Goal: Task Accomplishment & Management: Complete application form

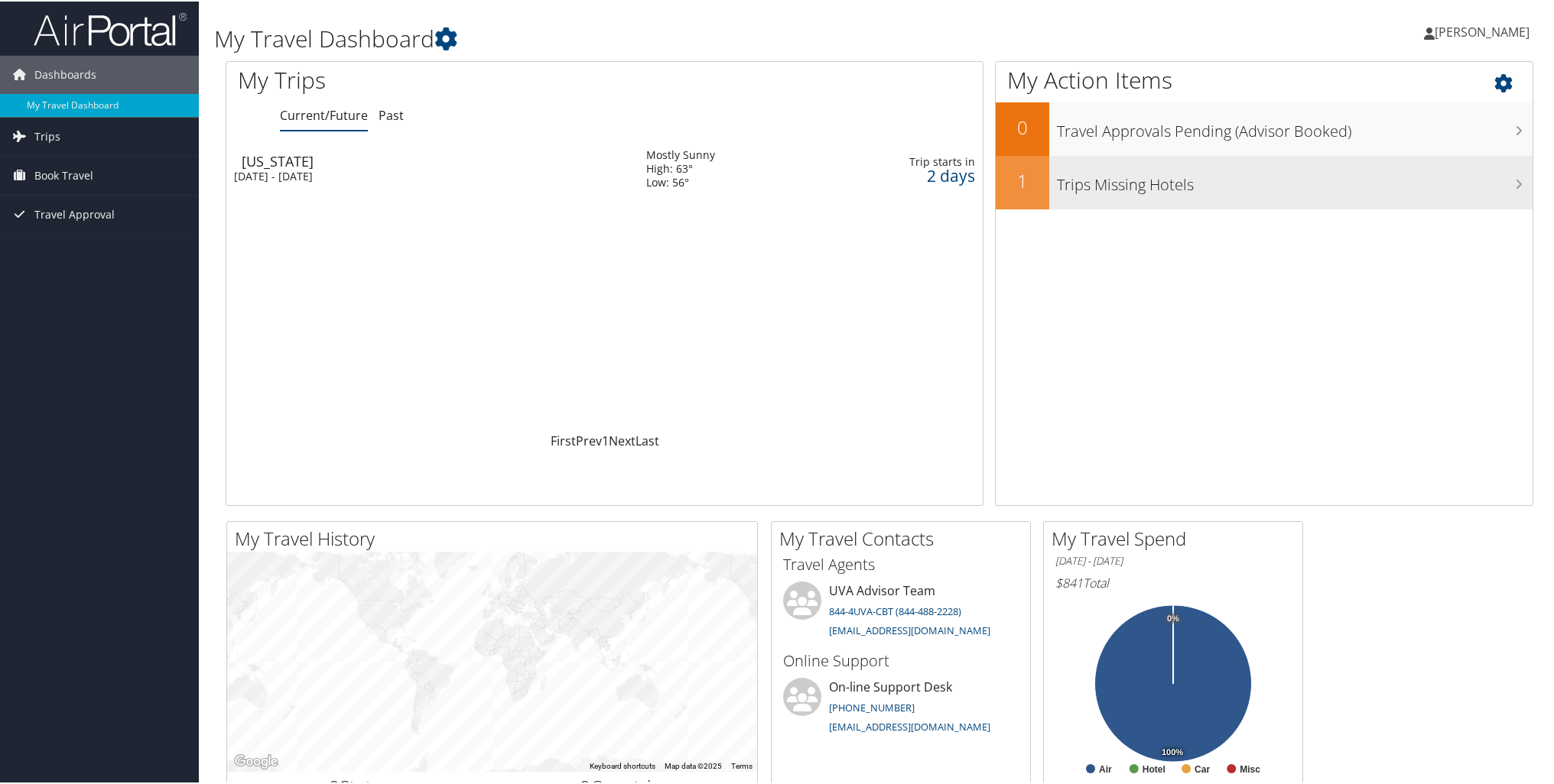
click at [1094, 181] on h3 "Trips Missing Hotels" at bounding box center [1295, 179] width 476 height 29
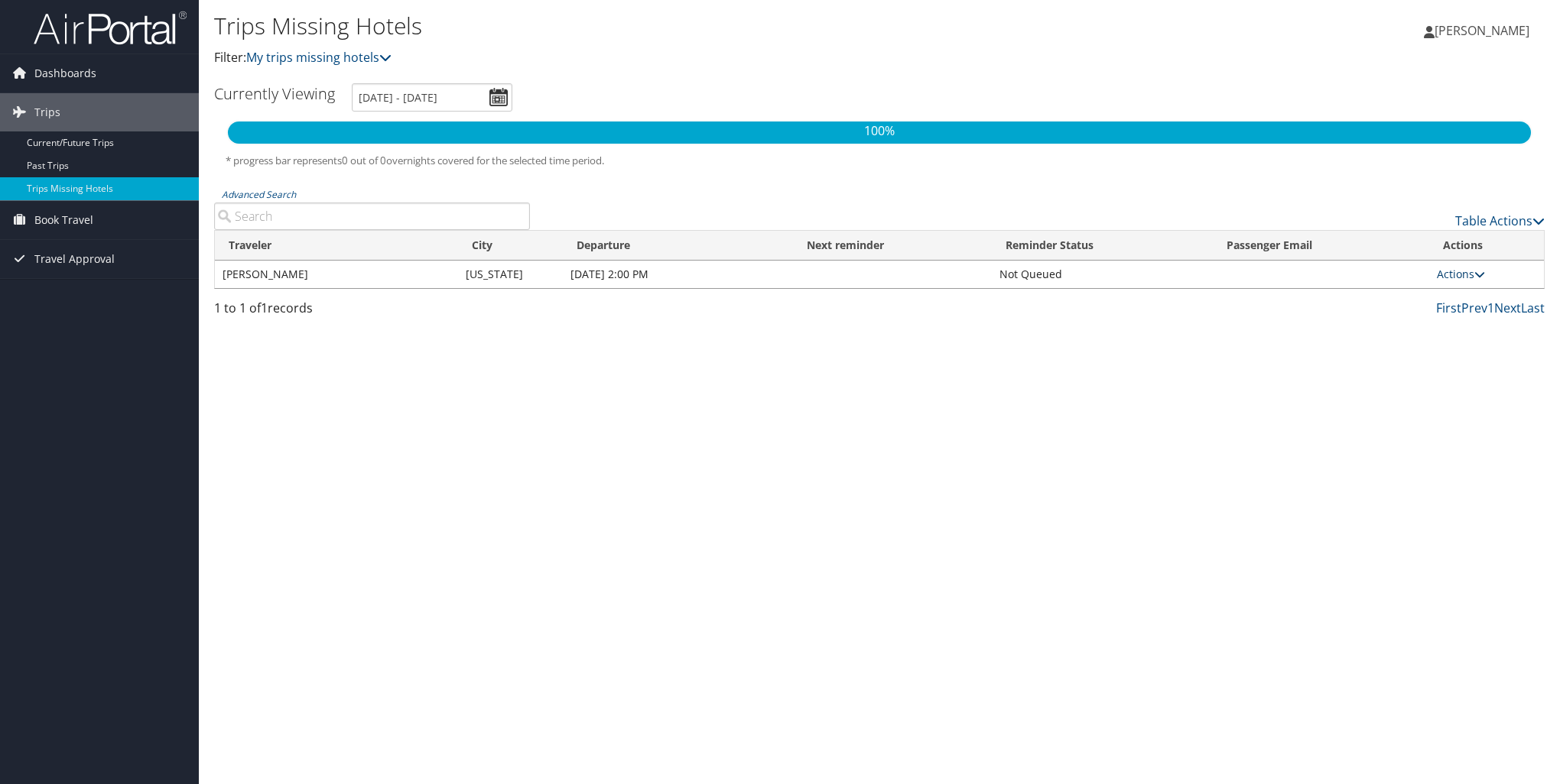
click at [1464, 272] on link "Actions" at bounding box center [1460, 274] width 48 height 15
click at [1450, 353] on link "Attach Hotel" at bounding box center [1429, 349] width 106 height 26
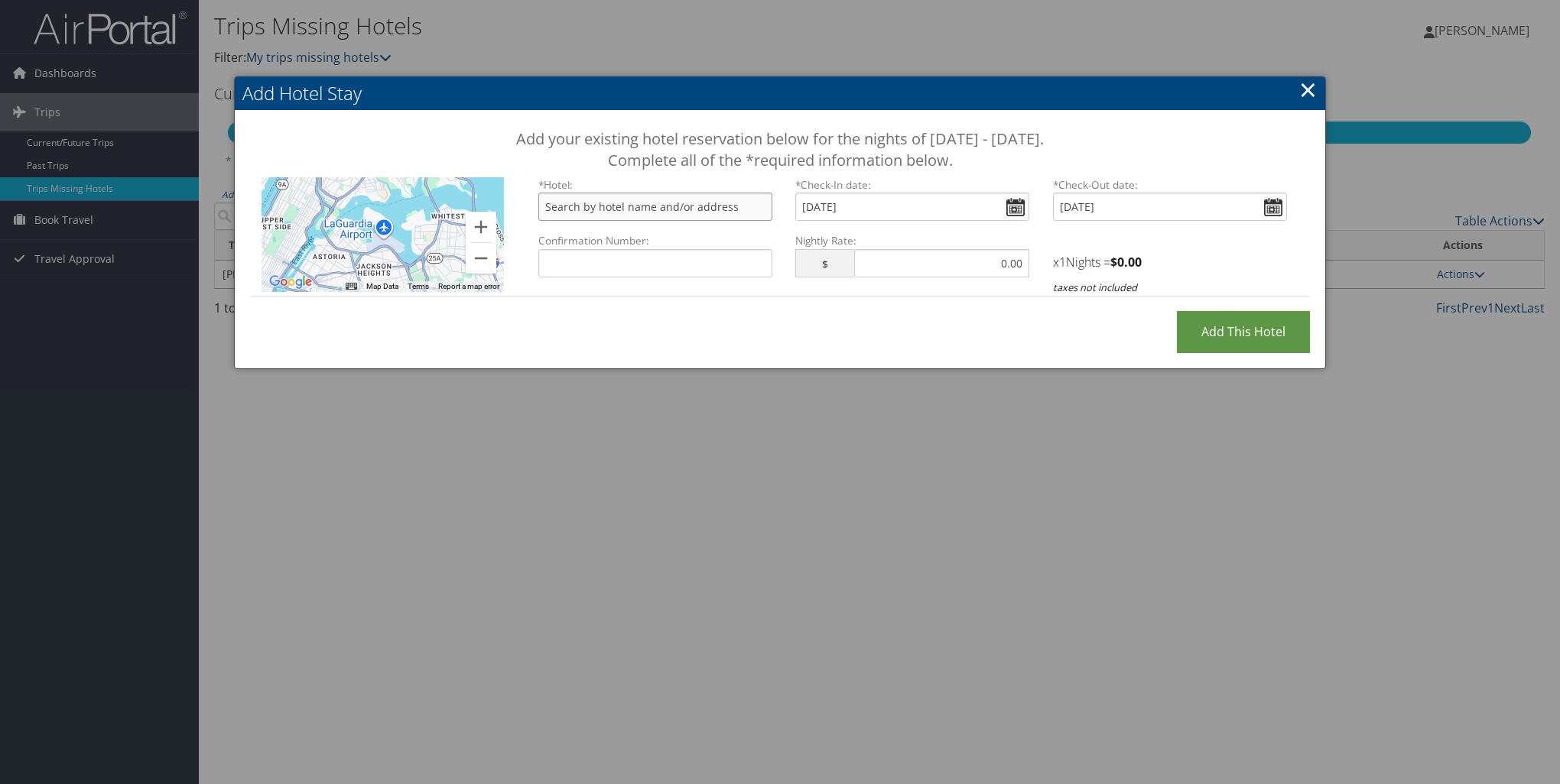
click at [576, 201] on input "text" at bounding box center [655, 206] width 234 height 28
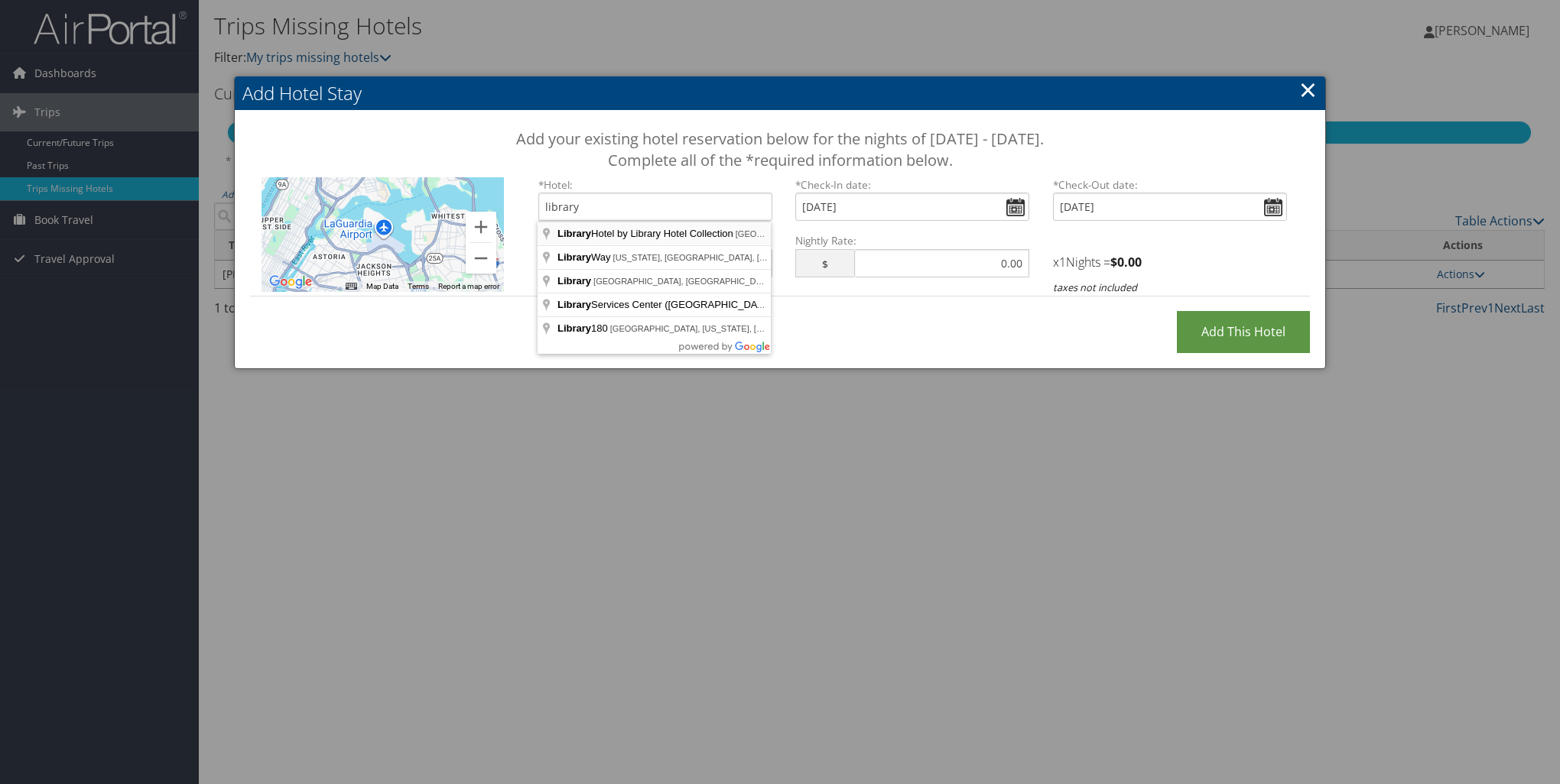
type input "Library Hotel by Library Hotel Collection, East 41st Street, New York, NY, USA"
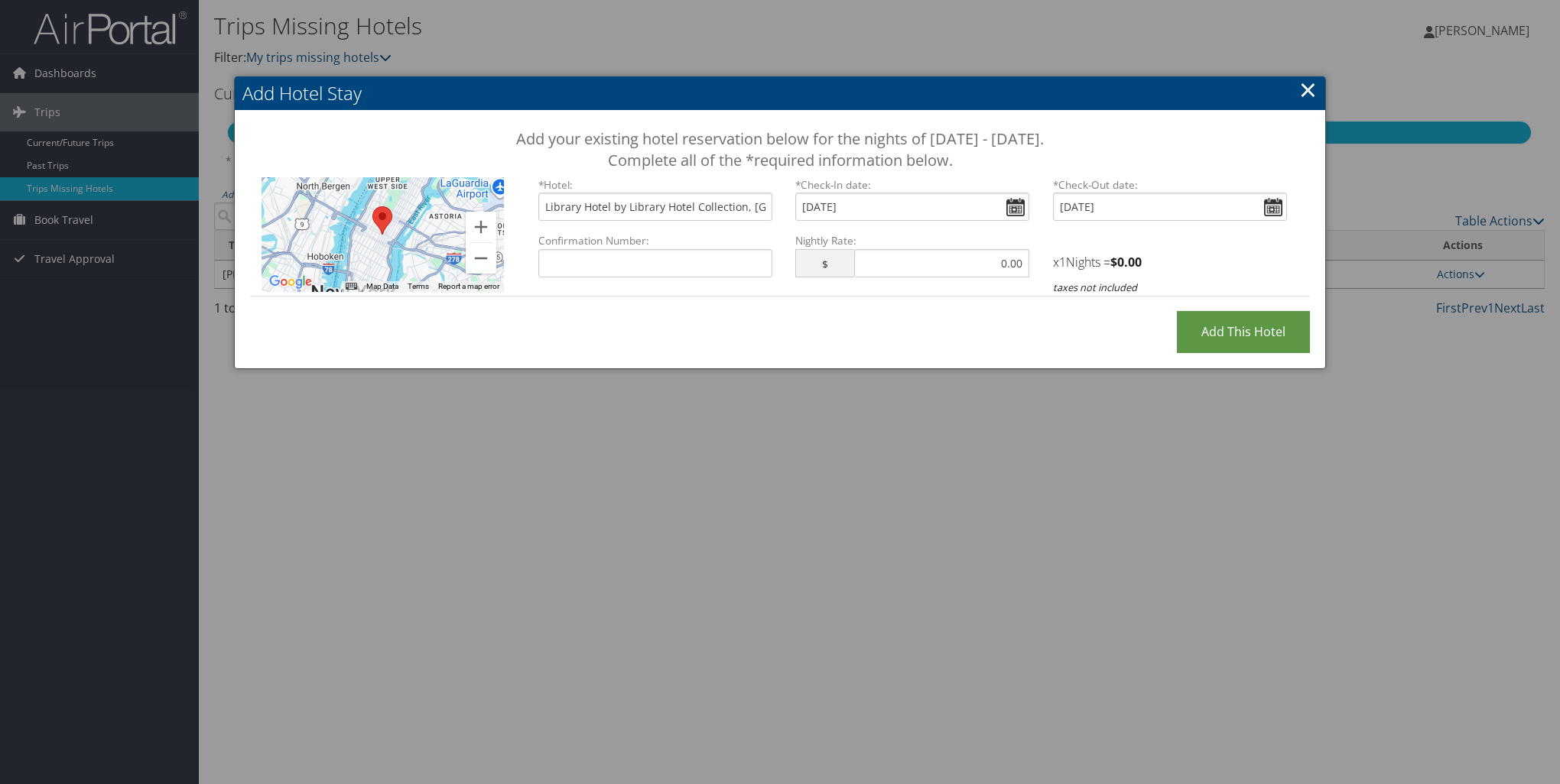
click at [1302, 80] on link "×" at bounding box center [1307, 89] width 17 height 31
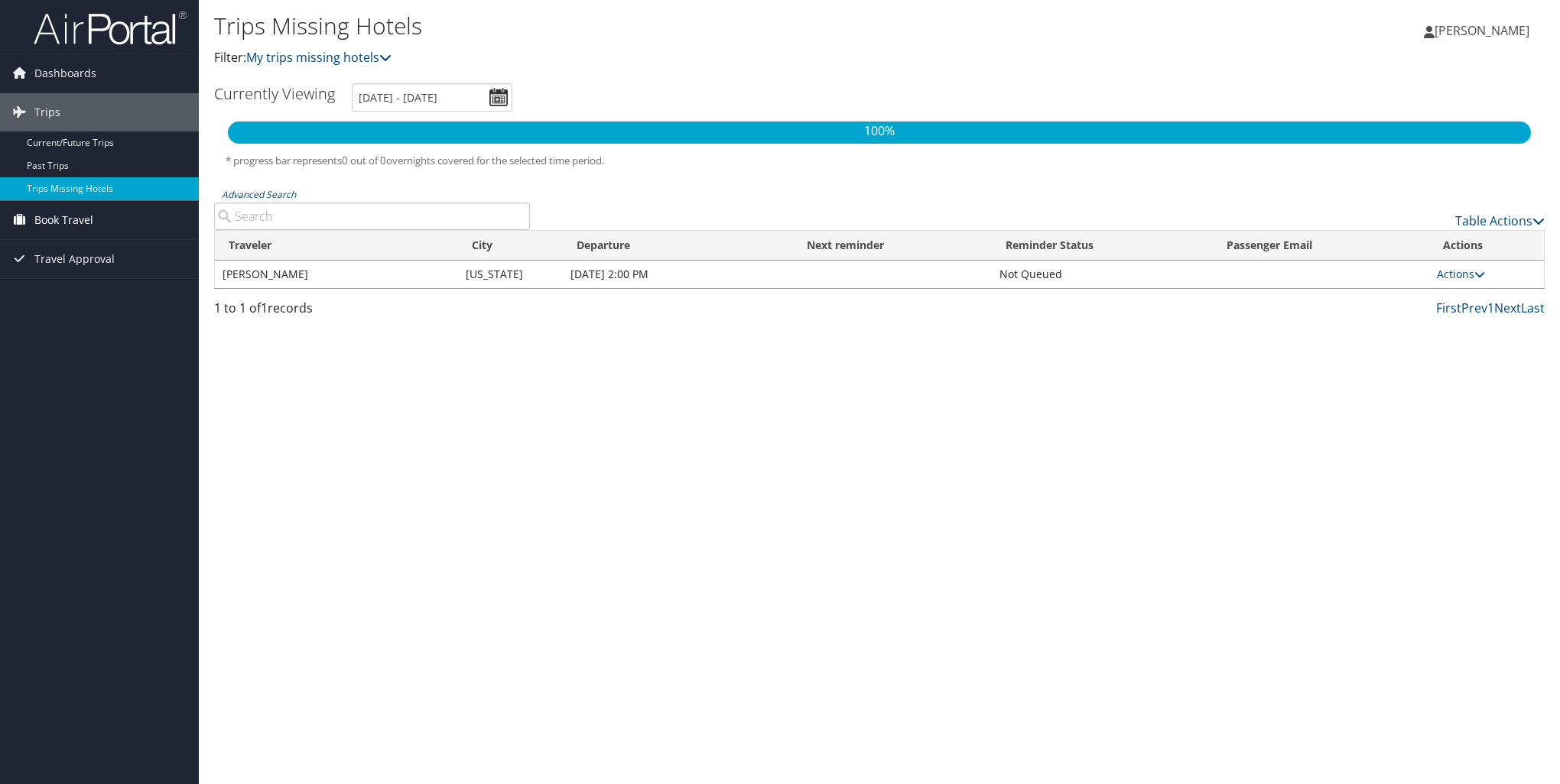
click at [82, 220] on span "Book Travel" at bounding box center [64, 220] width 59 height 39
click at [86, 249] on link "Agent Booking Request" at bounding box center [99, 251] width 198 height 23
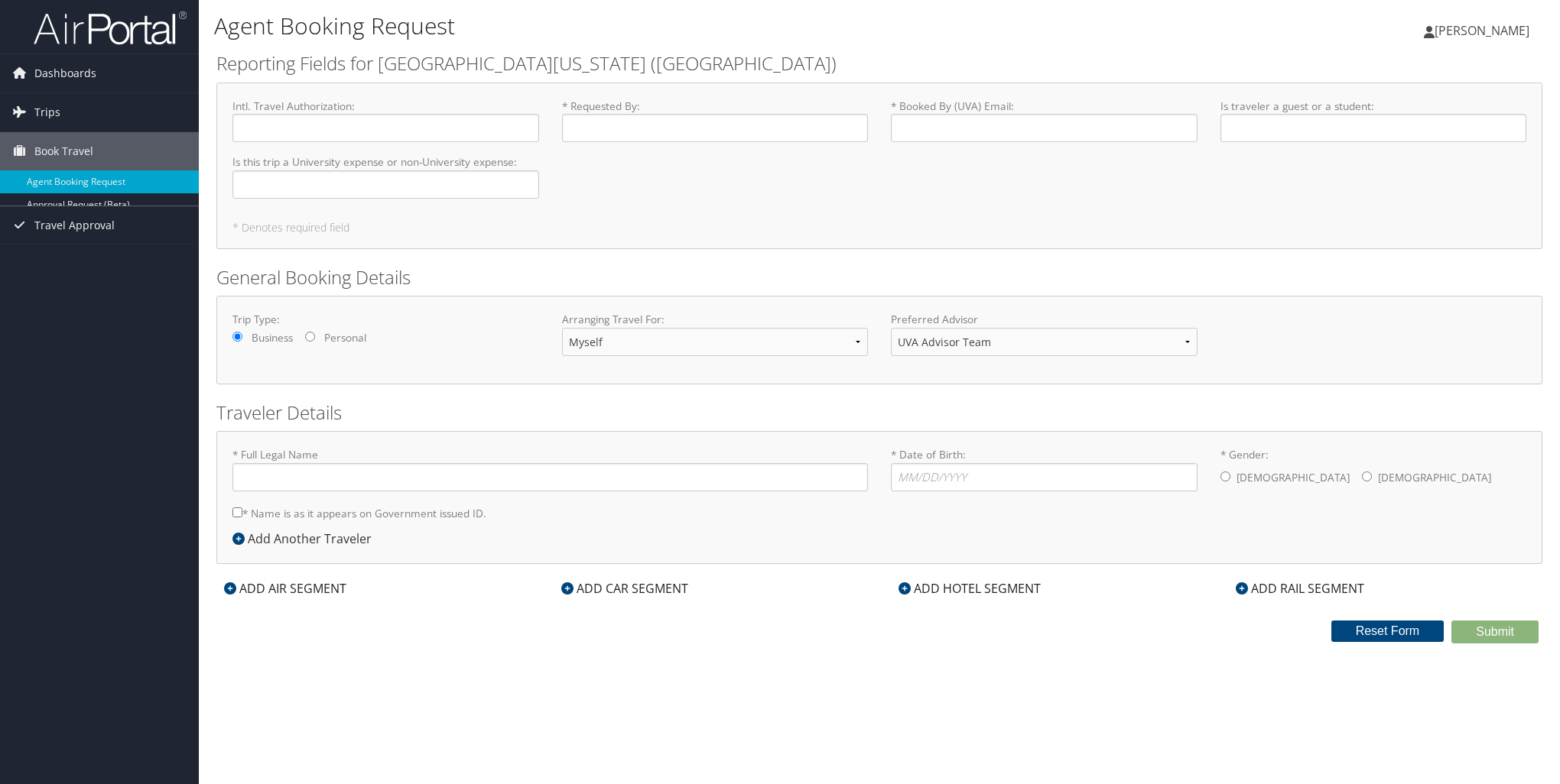
type input "[PERSON_NAME]"
click at [908, 483] on input "* Date of Birth: Invalid Date" at bounding box center [1044, 477] width 307 height 28
type input "[DATE]"
click at [1362, 475] on input "* Gender: [DEMOGRAPHIC_DATA] [DEMOGRAPHIC_DATA]" at bounding box center [1367, 477] width 10 height 10
radio input "true"
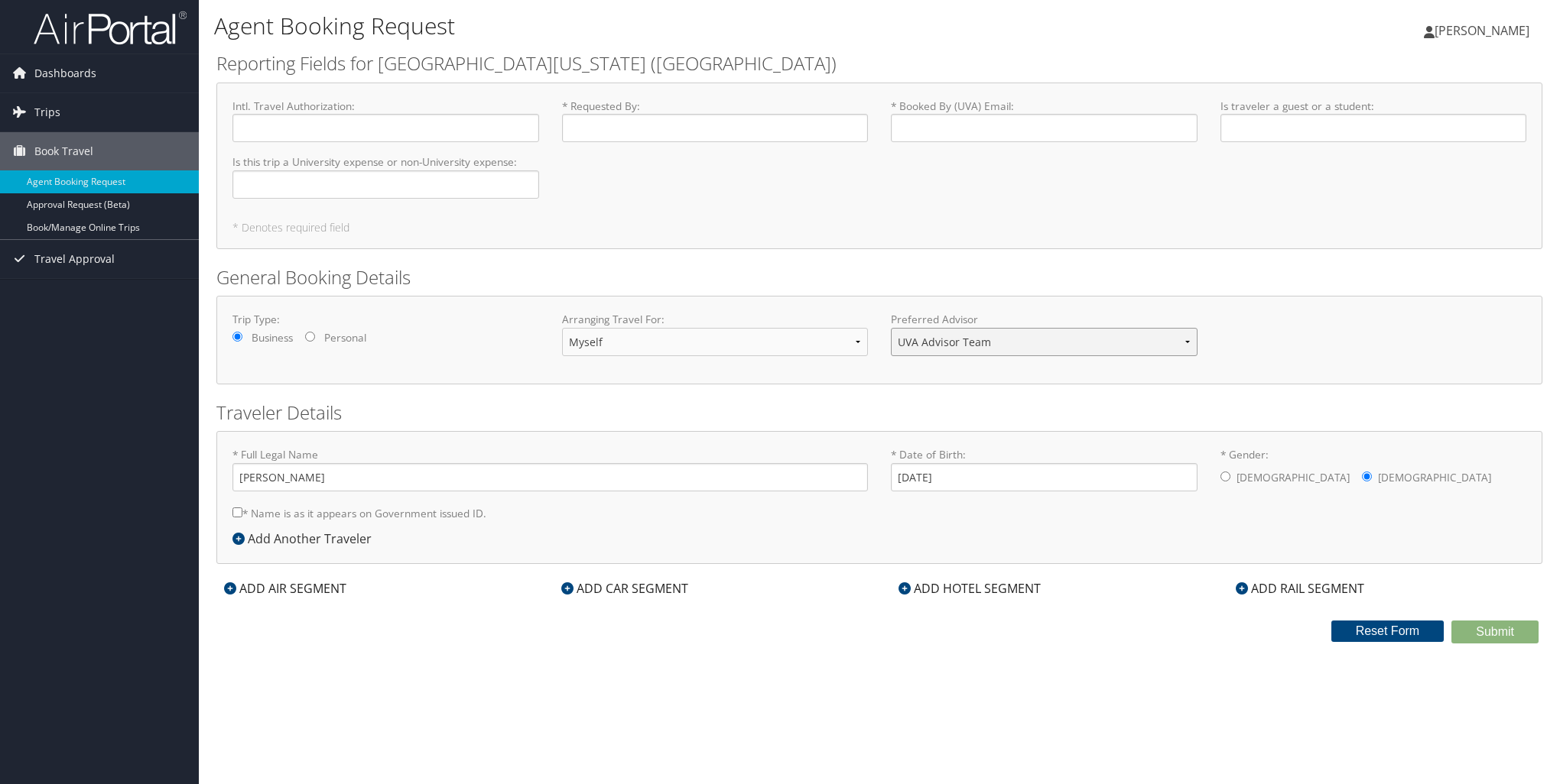
click at [1186, 340] on select "UVA Advisor Team" at bounding box center [1044, 342] width 307 height 28
click at [1263, 264] on h2 "General Booking Details" at bounding box center [879, 277] width 1325 height 26
click at [960, 587] on div "ADD HOTEL SEGMENT" at bounding box center [969, 588] width 157 height 18
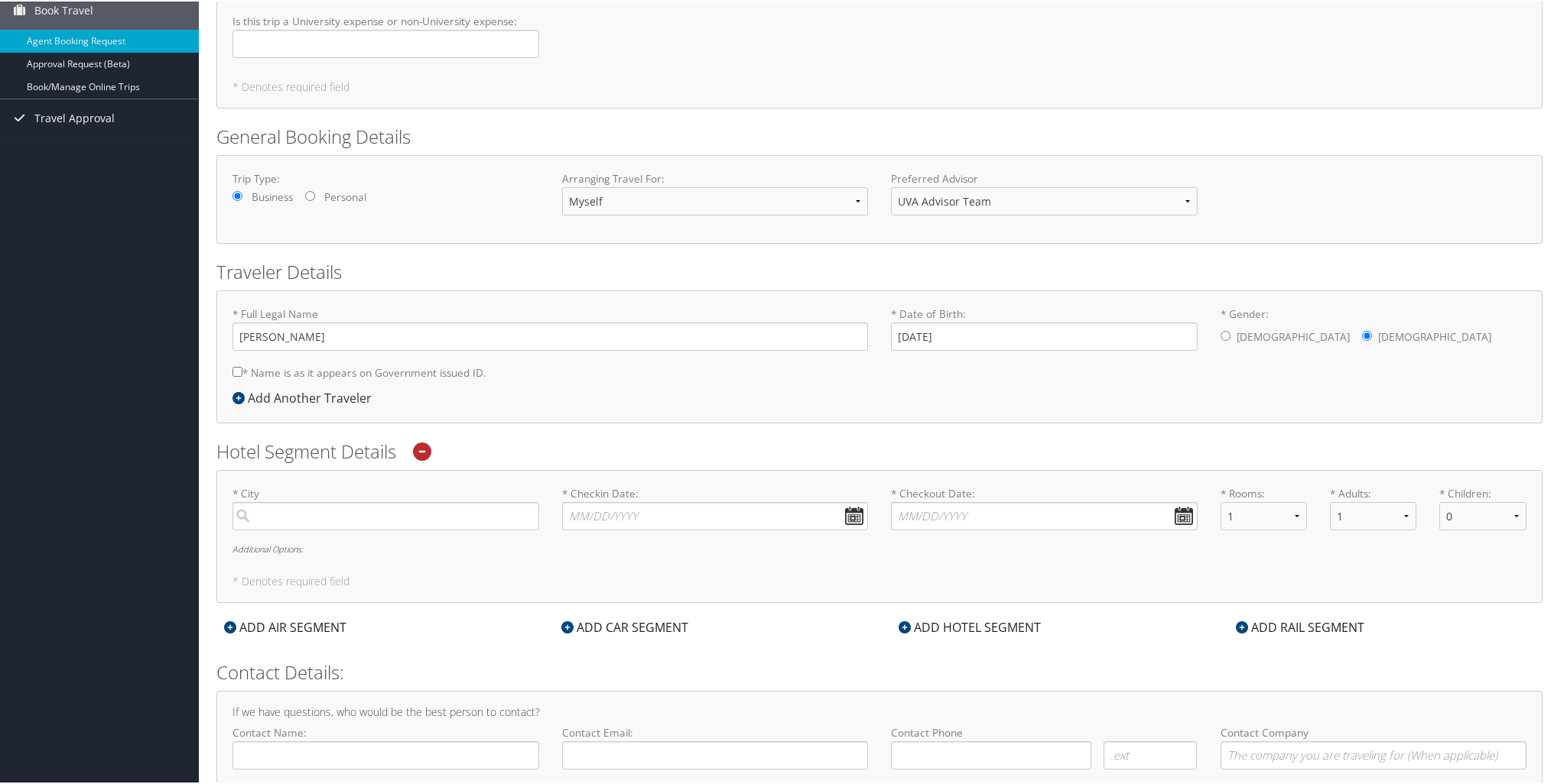
scroll to position [209, 0]
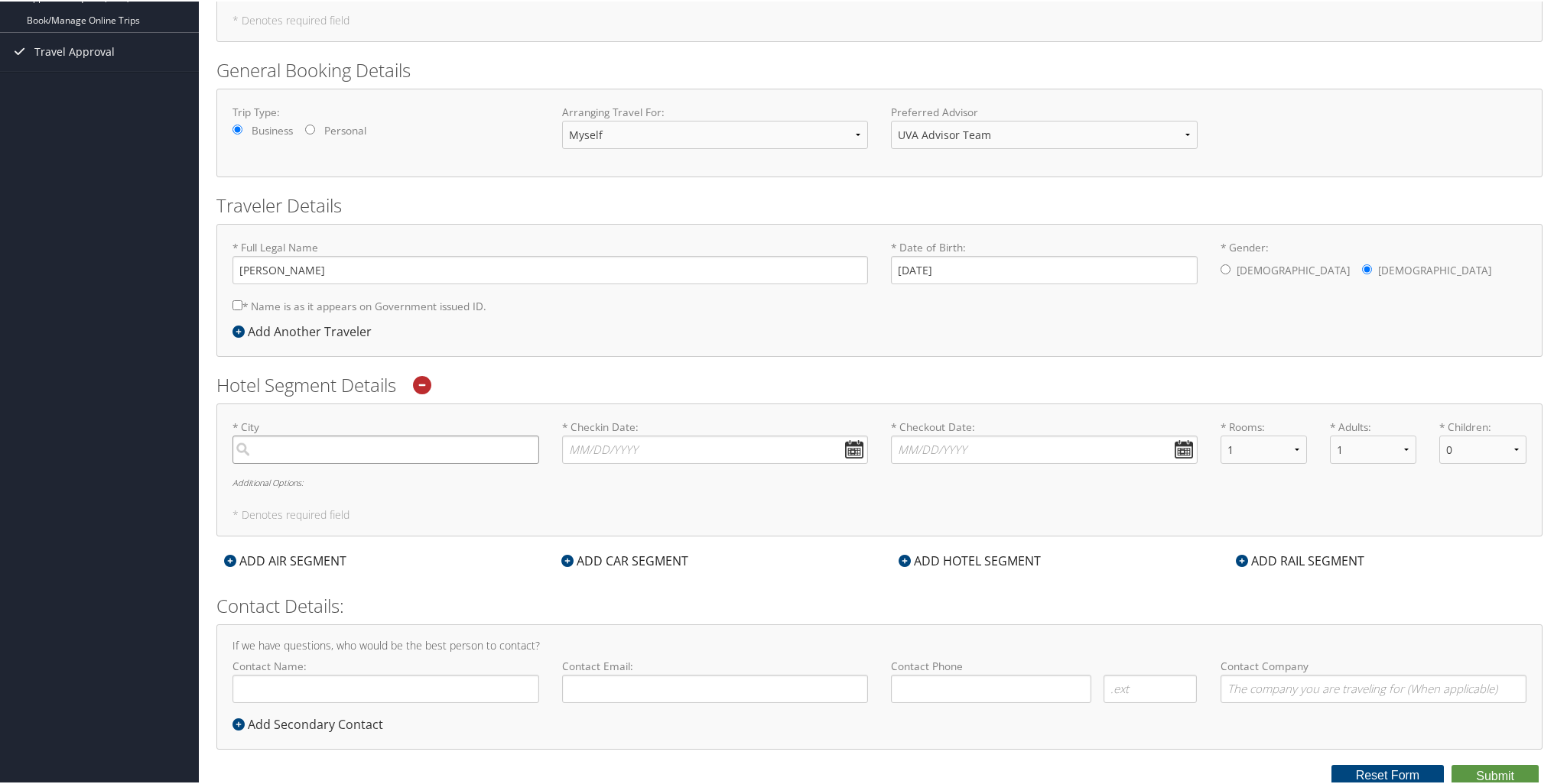
click at [512, 453] on input "search" at bounding box center [386, 448] width 307 height 28
type input "New Yor"
